Goal: Information Seeking & Learning: Learn about a topic

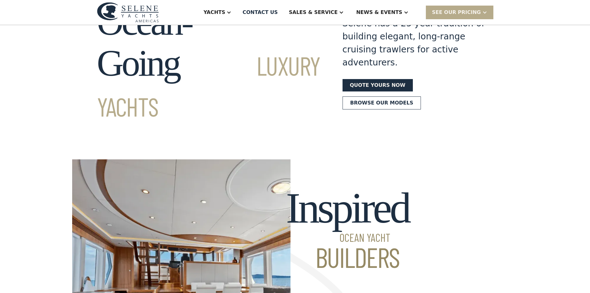
scroll to position [31, 0]
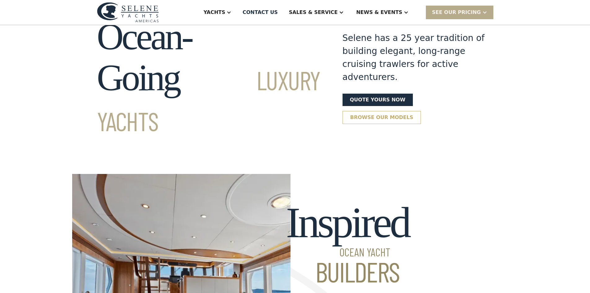
click at [421, 111] on link "Browse our models" at bounding box center [381, 117] width 79 height 13
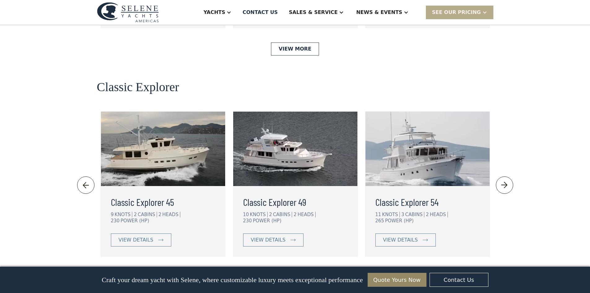
scroll to position [1293, 0]
click at [136, 236] on div "view details" at bounding box center [136, 239] width 35 height 7
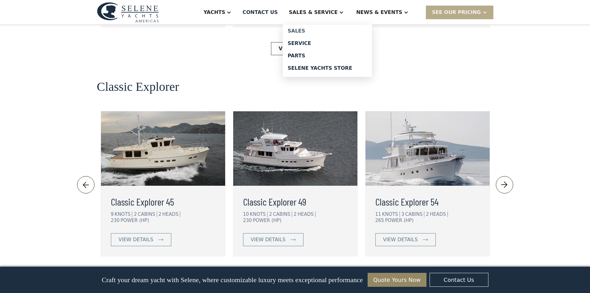
click at [321, 29] on div "Sales" at bounding box center [327, 30] width 79 height 5
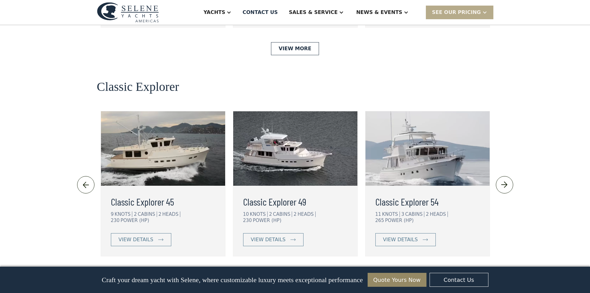
scroll to position [31, 0]
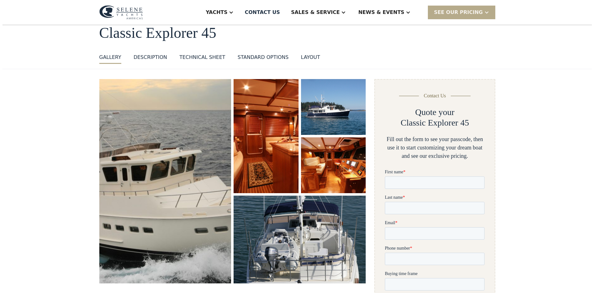
scroll to position [62, 0]
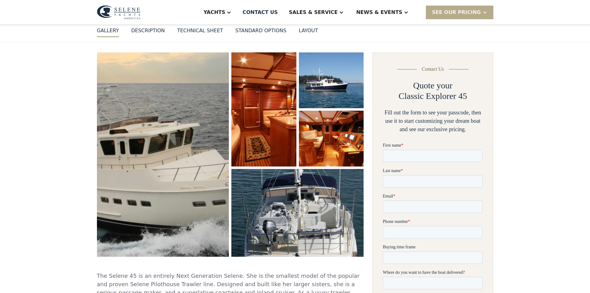
click at [325, 141] on img "open lightbox" at bounding box center [331, 138] width 67 height 57
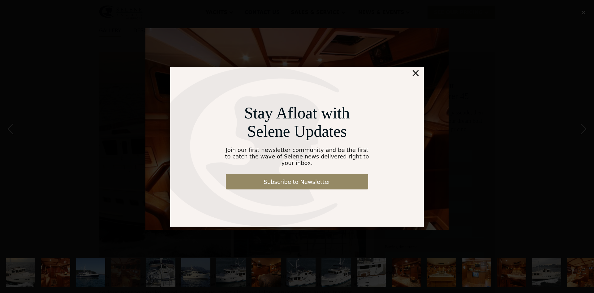
click at [417, 76] on div "×" at bounding box center [415, 73] width 9 height 12
